Goal: Task Accomplishment & Management: Manage account settings

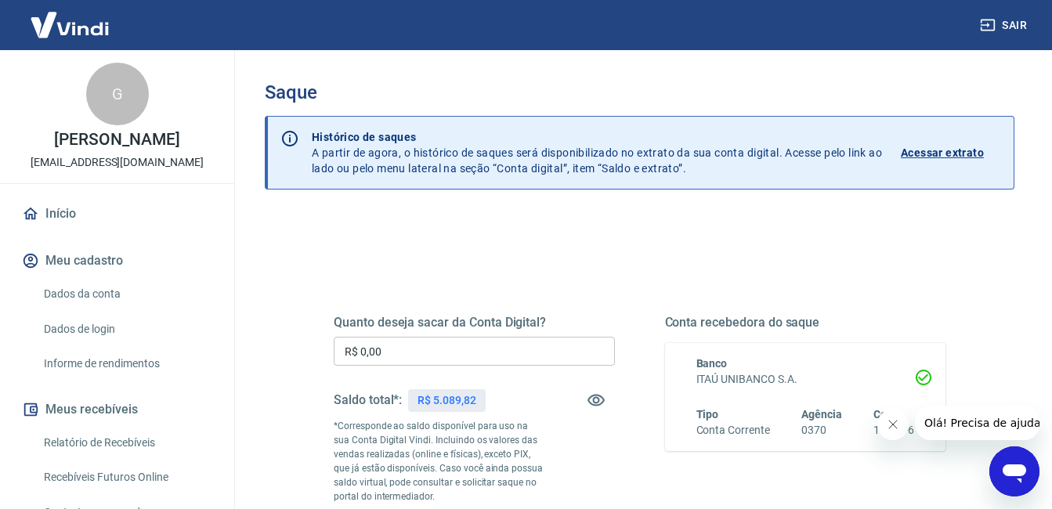
click at [503, 343] on input "R$ 0,00" at bounding box center [474, 351] width 281 height 29
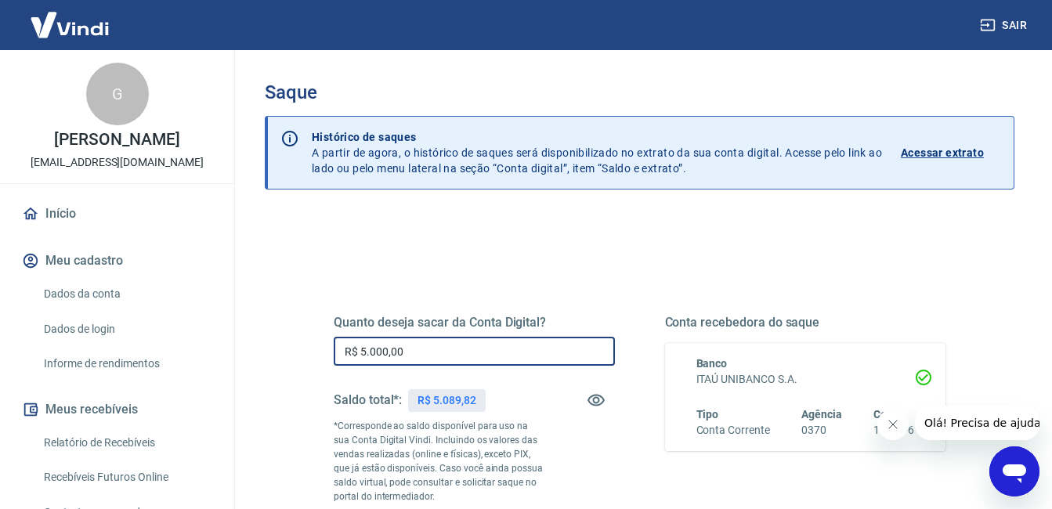
type input "R$ 5.000,00"
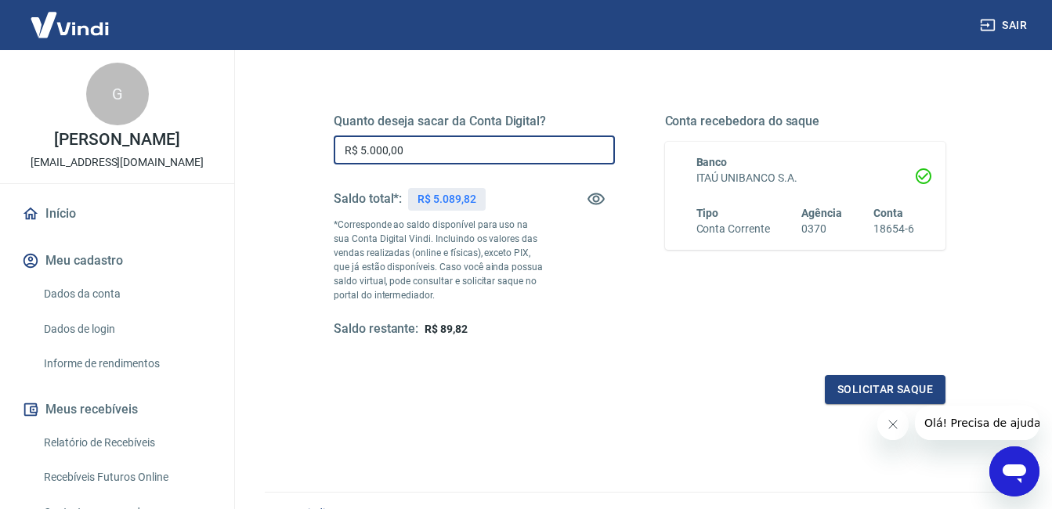
scroll to position [280, 0]
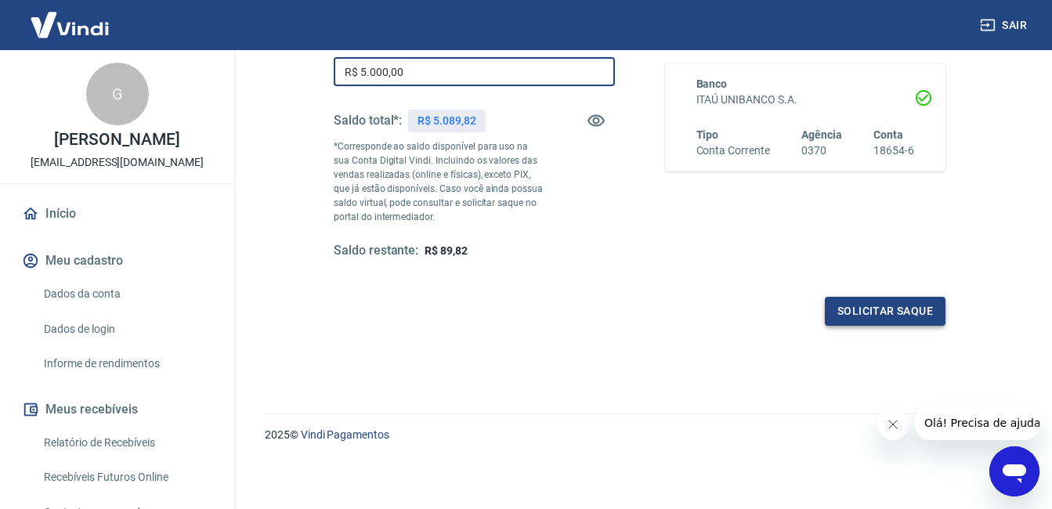
click at [903, 305] on button "Solicitar saque" at bounding box center [885, 311] width 121 height 29
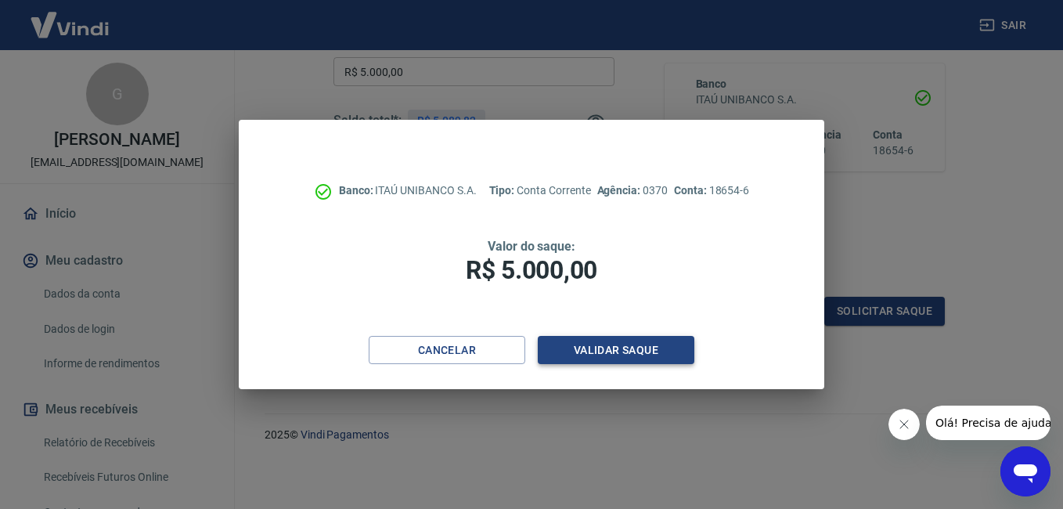
click at [633, 356] on button "Validar saque" at bounding box center [616, 350] width 157 height 29
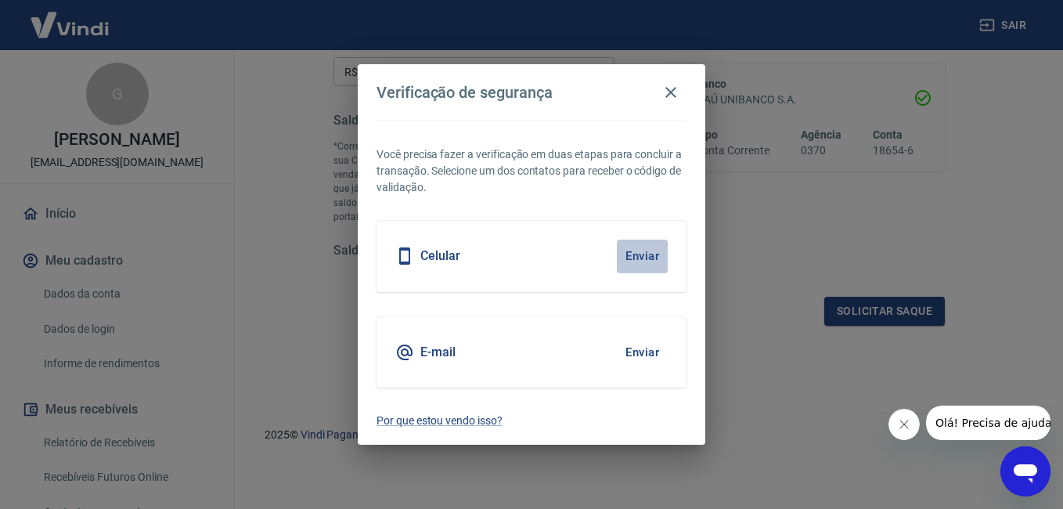
click at [645, 259] on button "Enviar" at bounding box center [642, 256] width 51 height 33
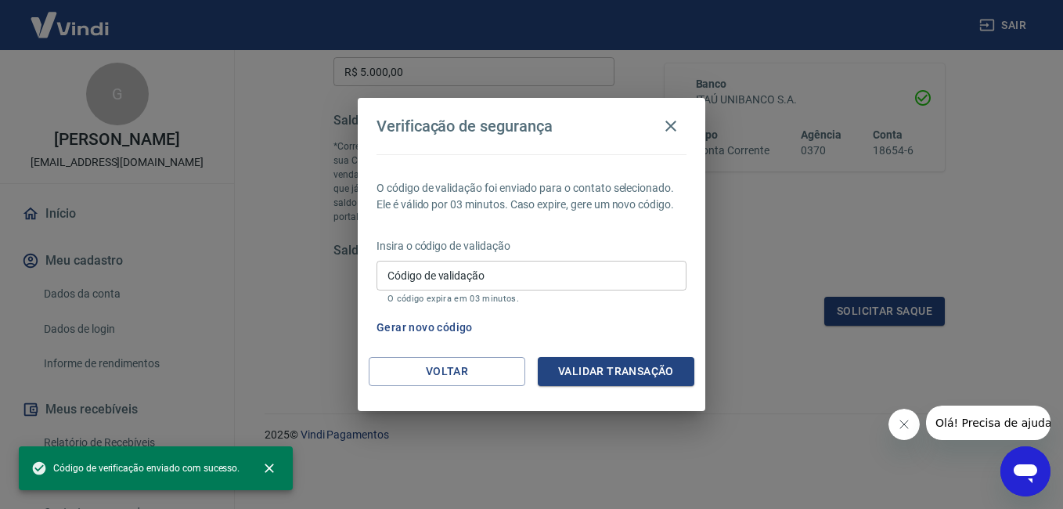
click at [575, 280] on input "Código de validação" at bounding box center [532, 275] width 310 height 29
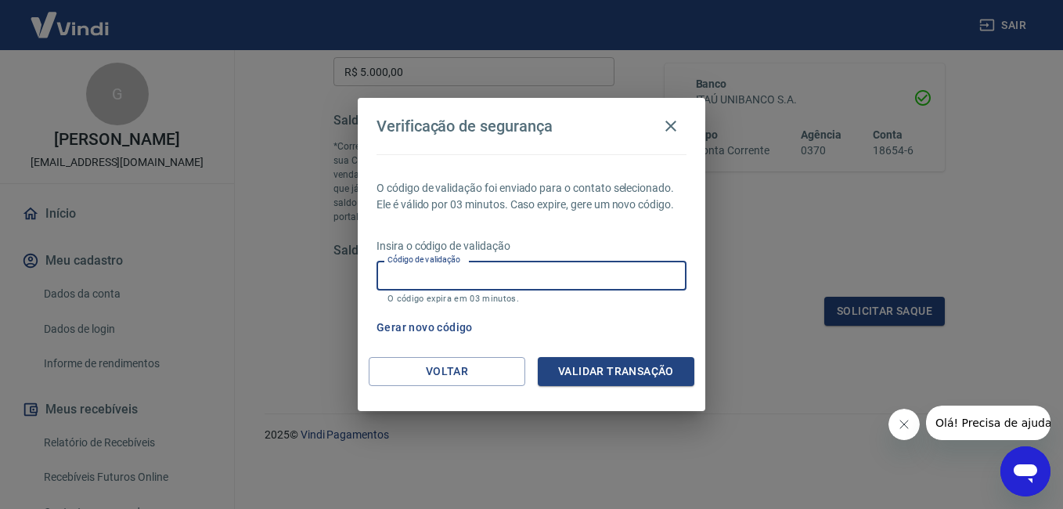
click at [453, 321] on button "Gerar novo código" at bounding box center [424, 327] width 109 height 29
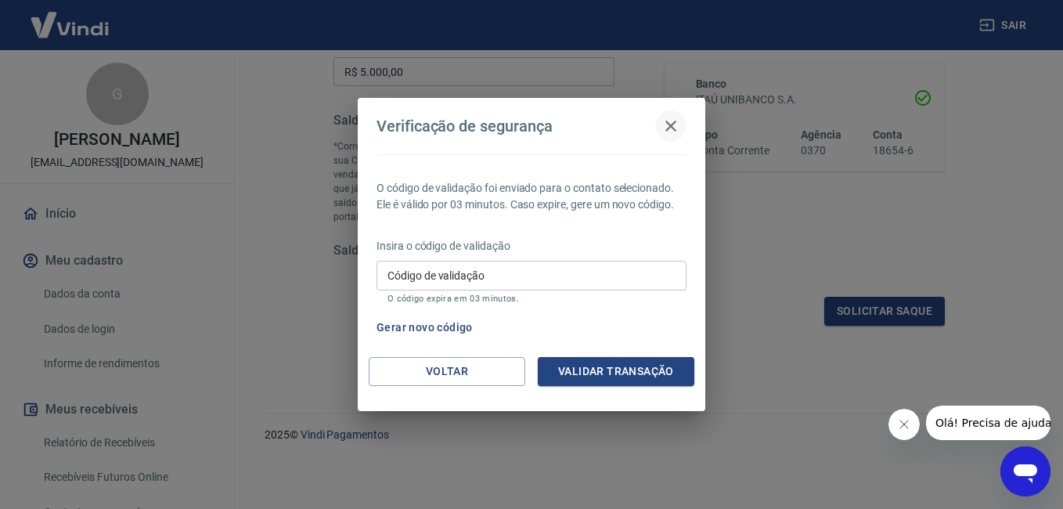
click at [671, 122] on icon "button" at bounding box center [671, 126] width 19 height 19
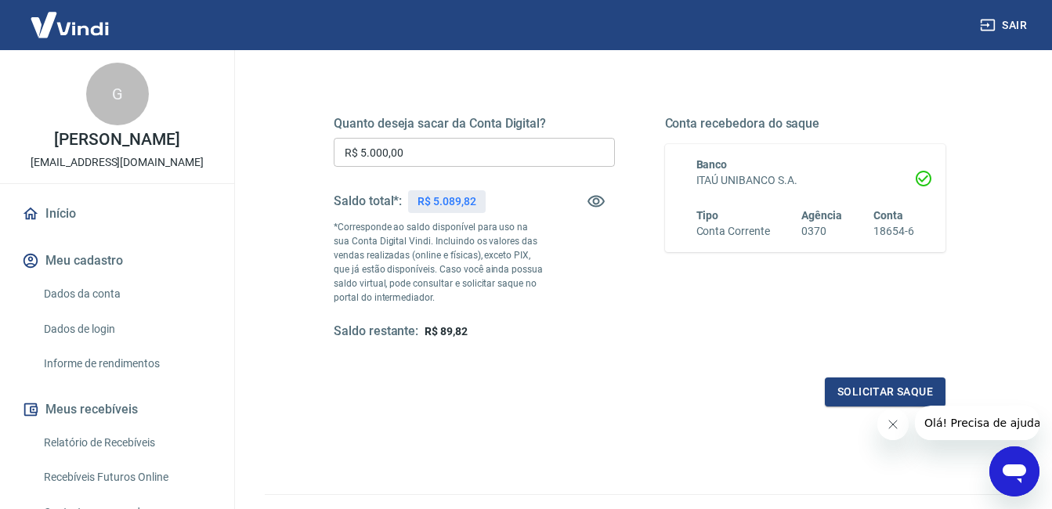
scroll to position [0, 0]
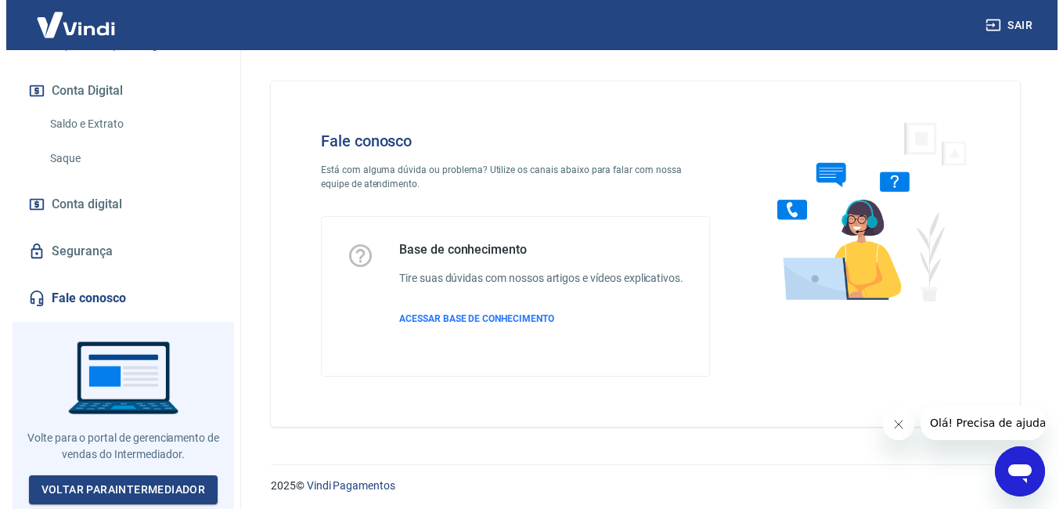
scroll to position [515, 0]
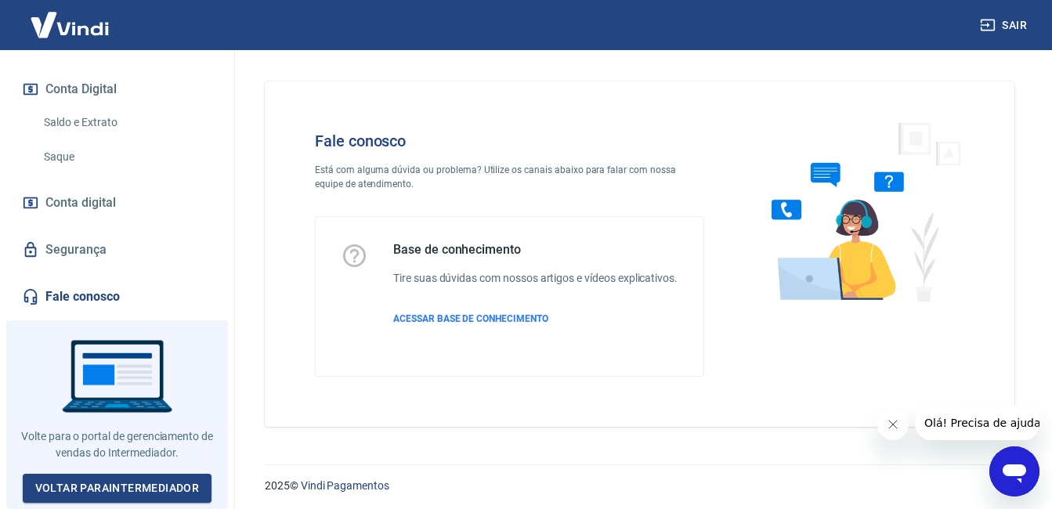
click at [125, 257] on link "Segurança" at bounding box center [117, 250] width 197 height 34
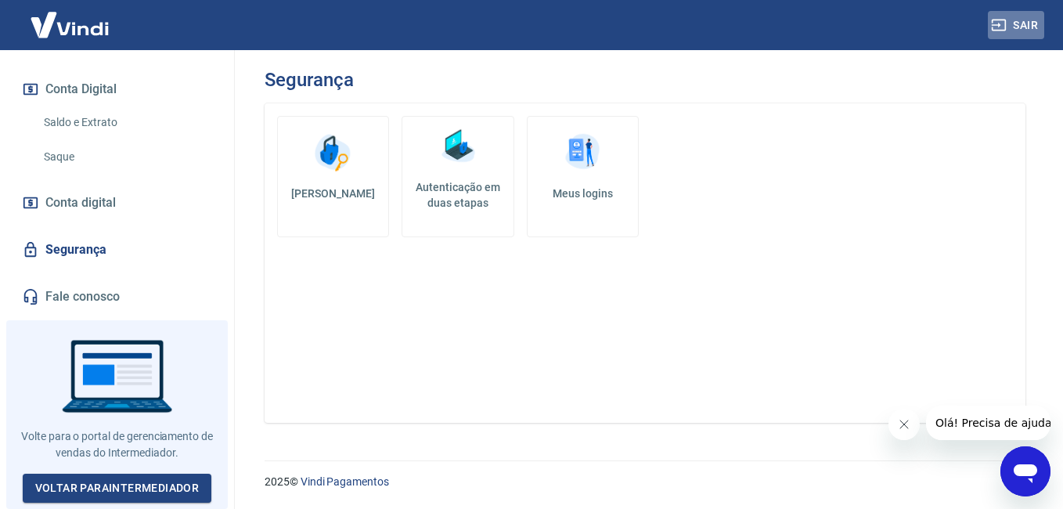
click at [1022, 24] on button "Sair" at bounding box center [1016, 25] width 56 height 29
